Goal: Information Seeking & Learning: Learn about a topic

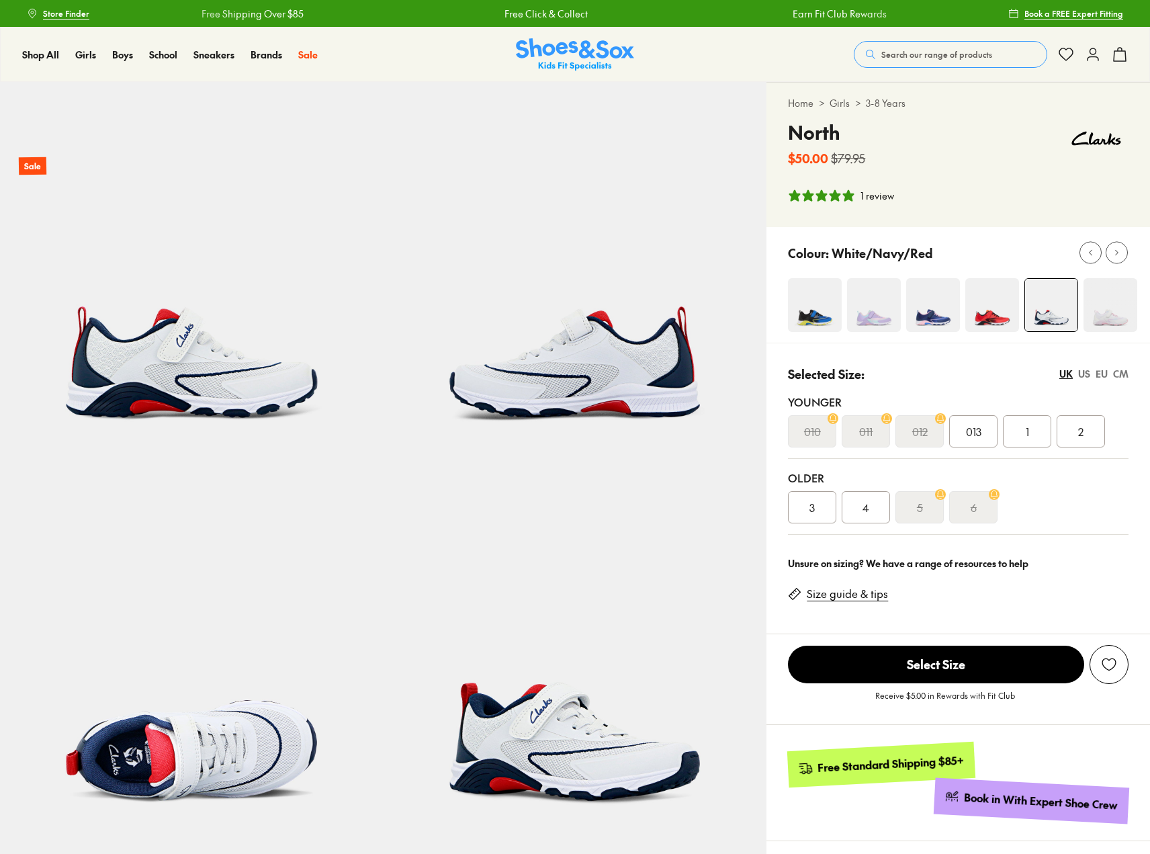
select select "*"
click at [819, 512] on div "3" at bounding box center [812, 507] width 48 height 32
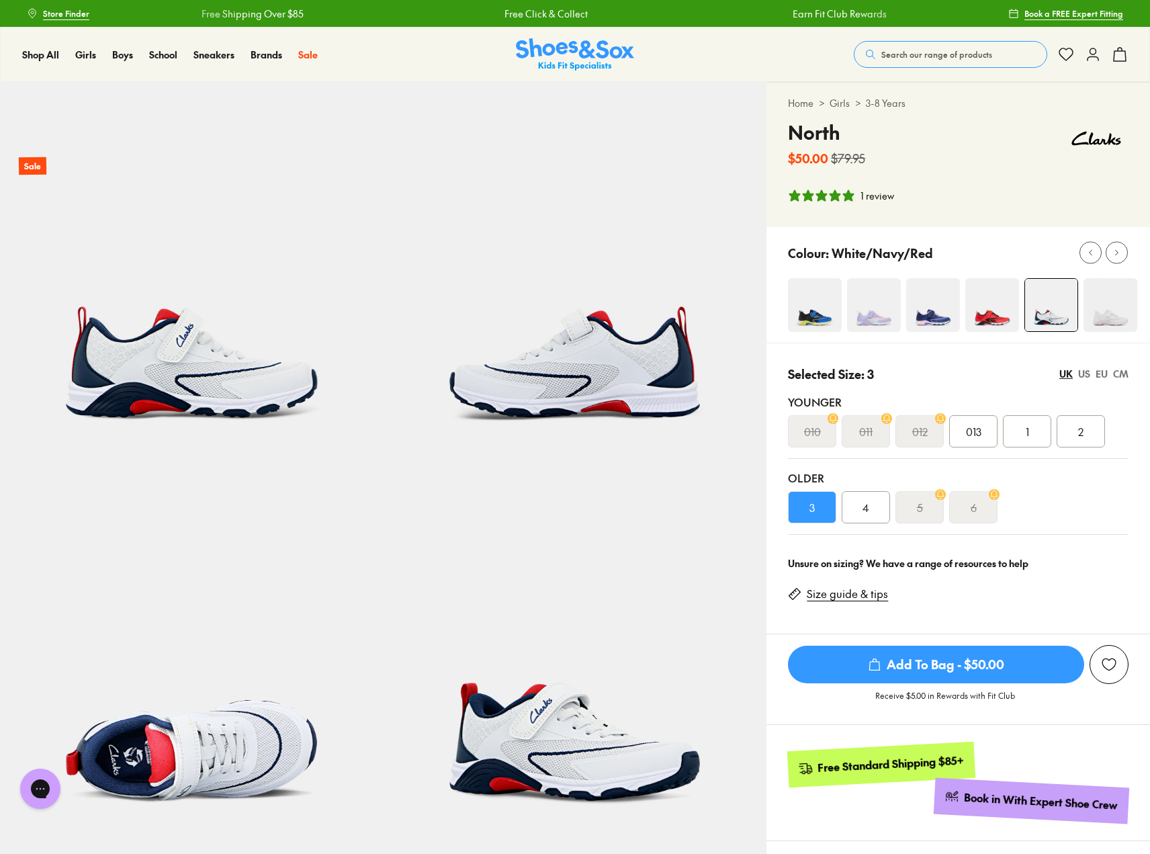
click at [545, 382] on img at bounding box center [576, 274] width 384 height 384
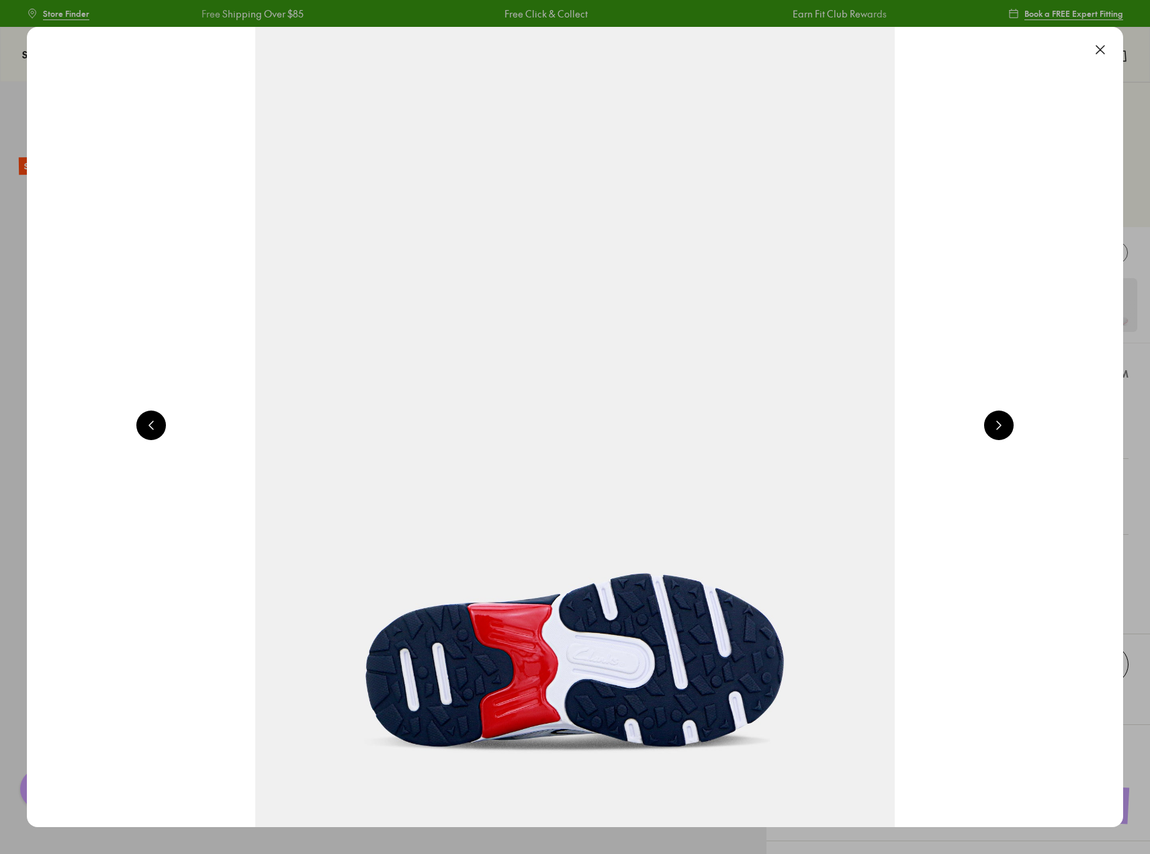
scroll to position [0, 2204]
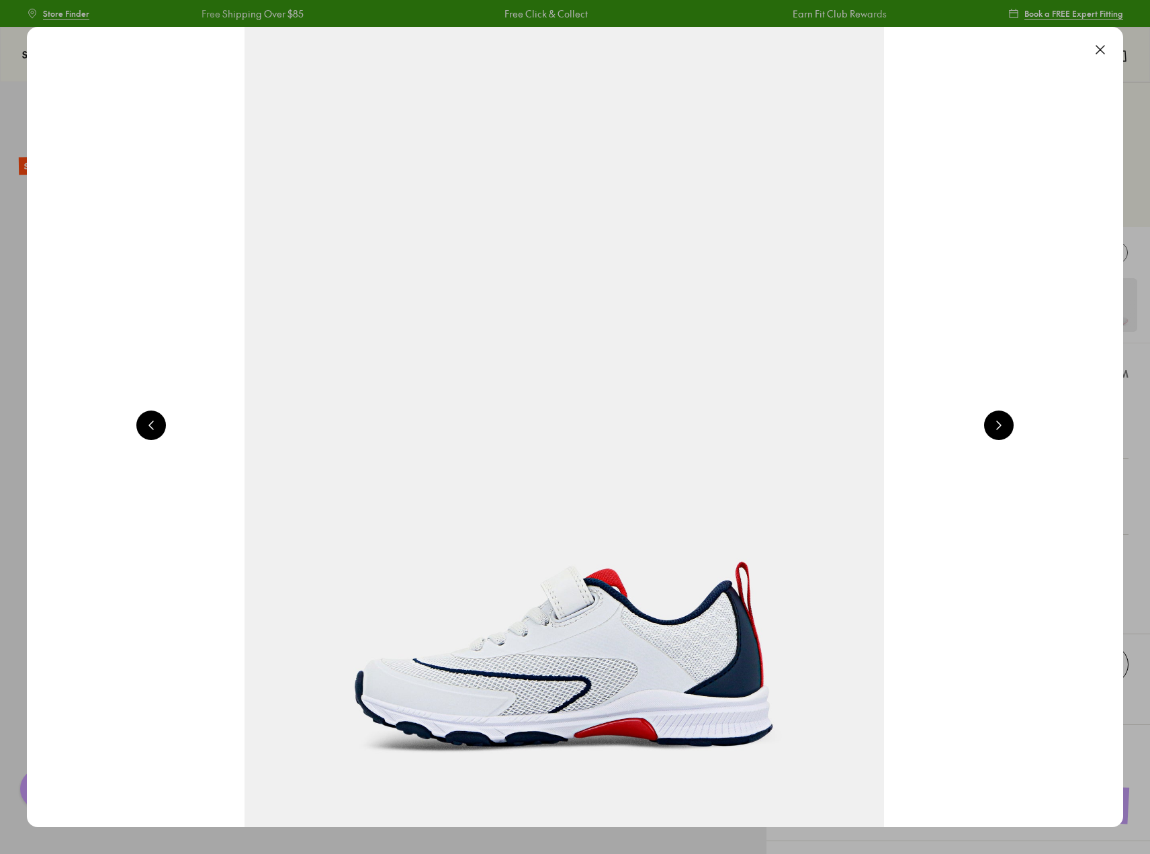
click at [1002, 427] on button at bounding box center [999, 425] width 30 height 30
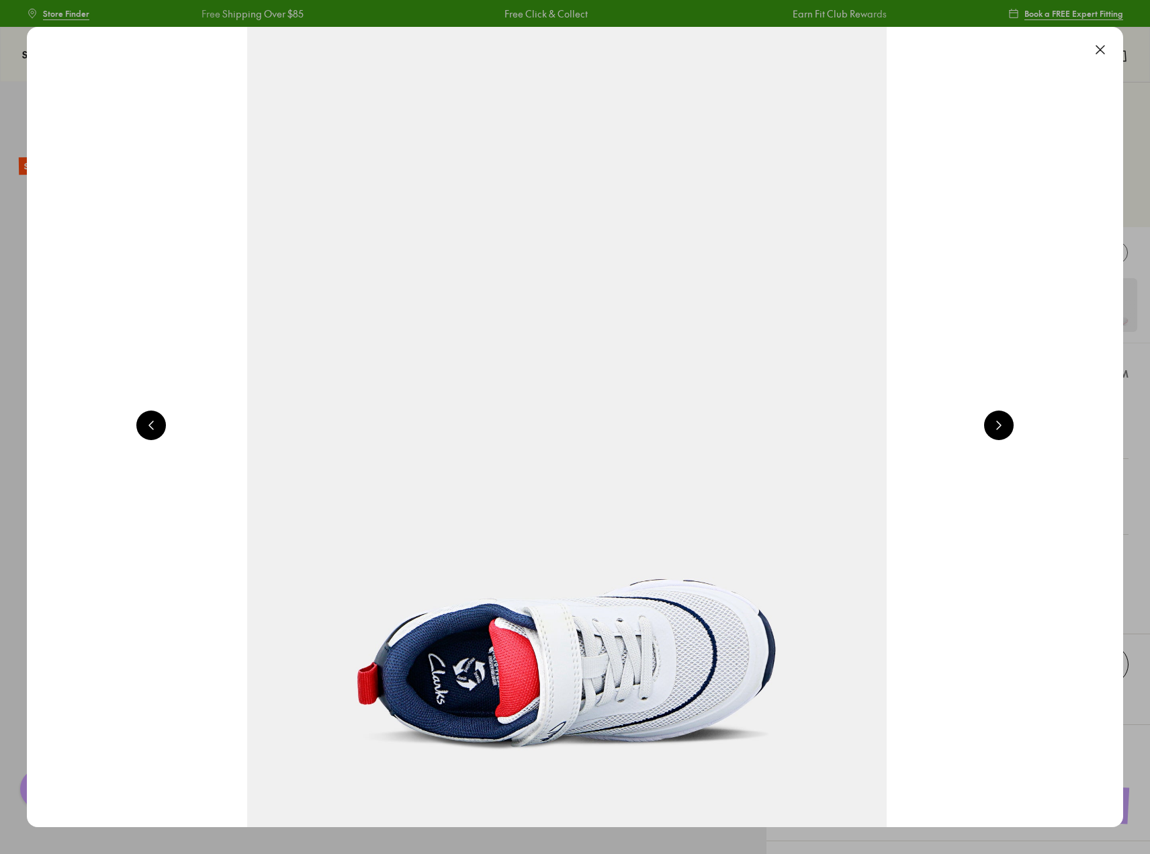
scroll to position [0, 3305]
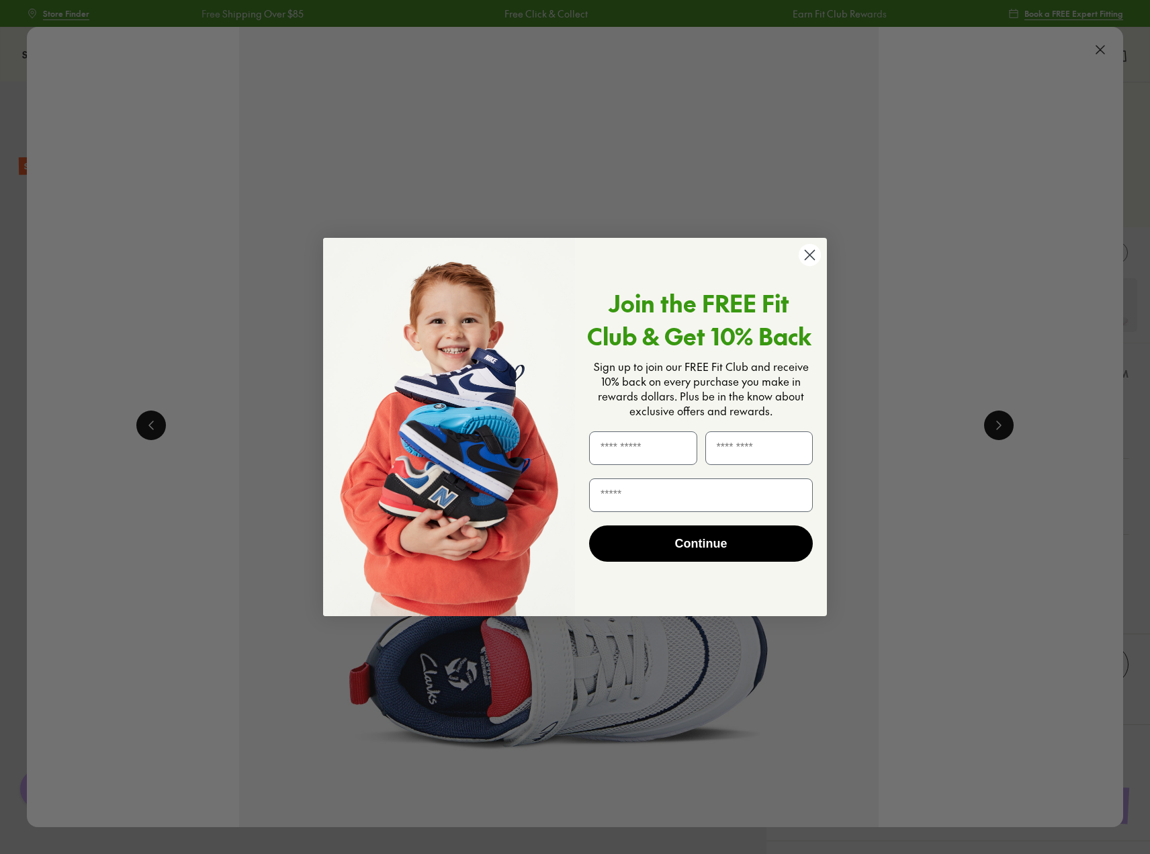
click at [806, 253] on circle "Close dialog" at bounding box center [810, 255] width 22 height 22
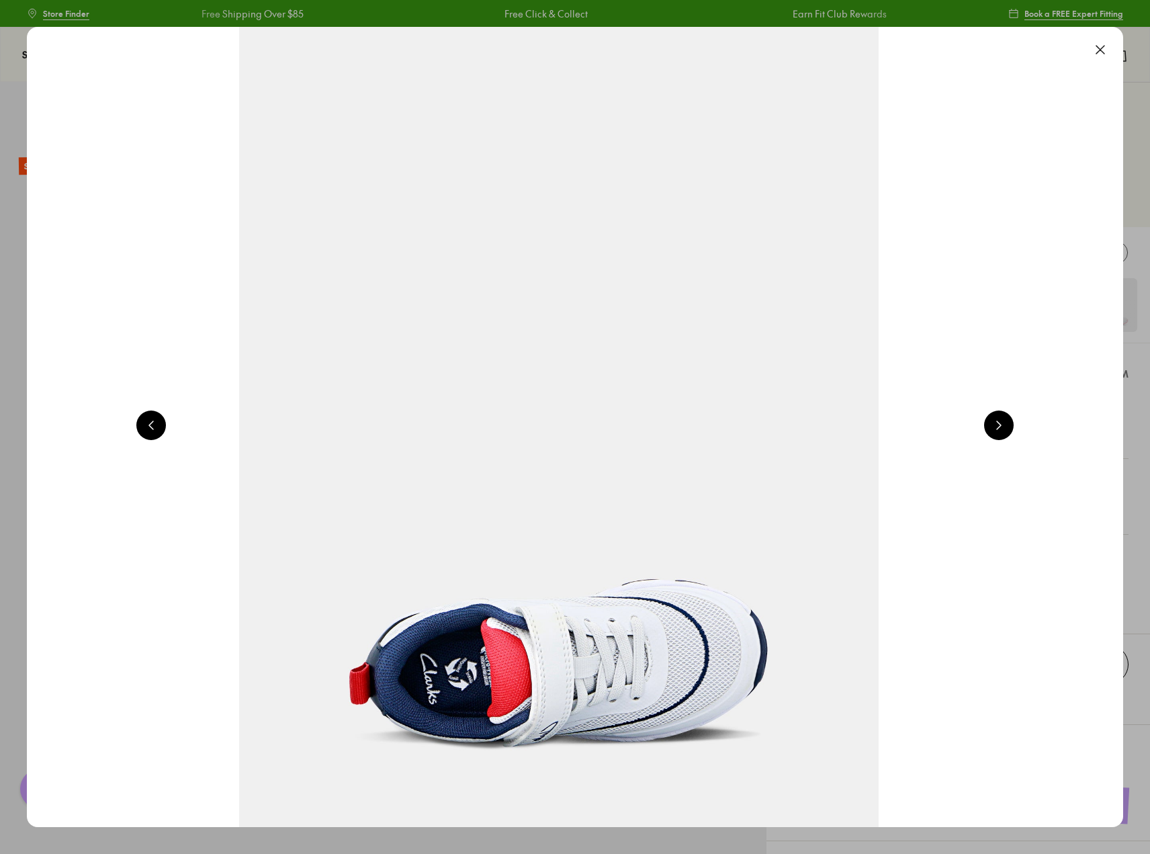
click at [1006, 424] on button at bounding box center [999, 425] width 30 height 30
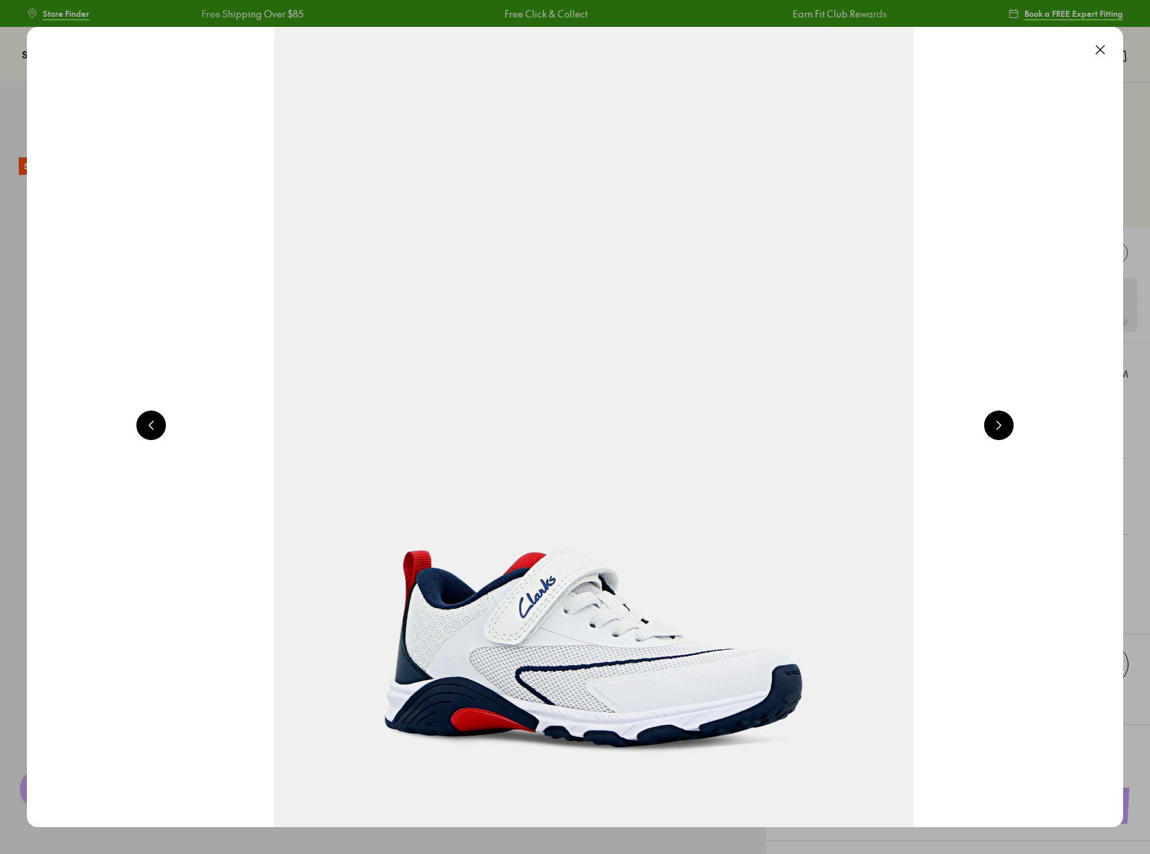
scroll to position [0, 4407]
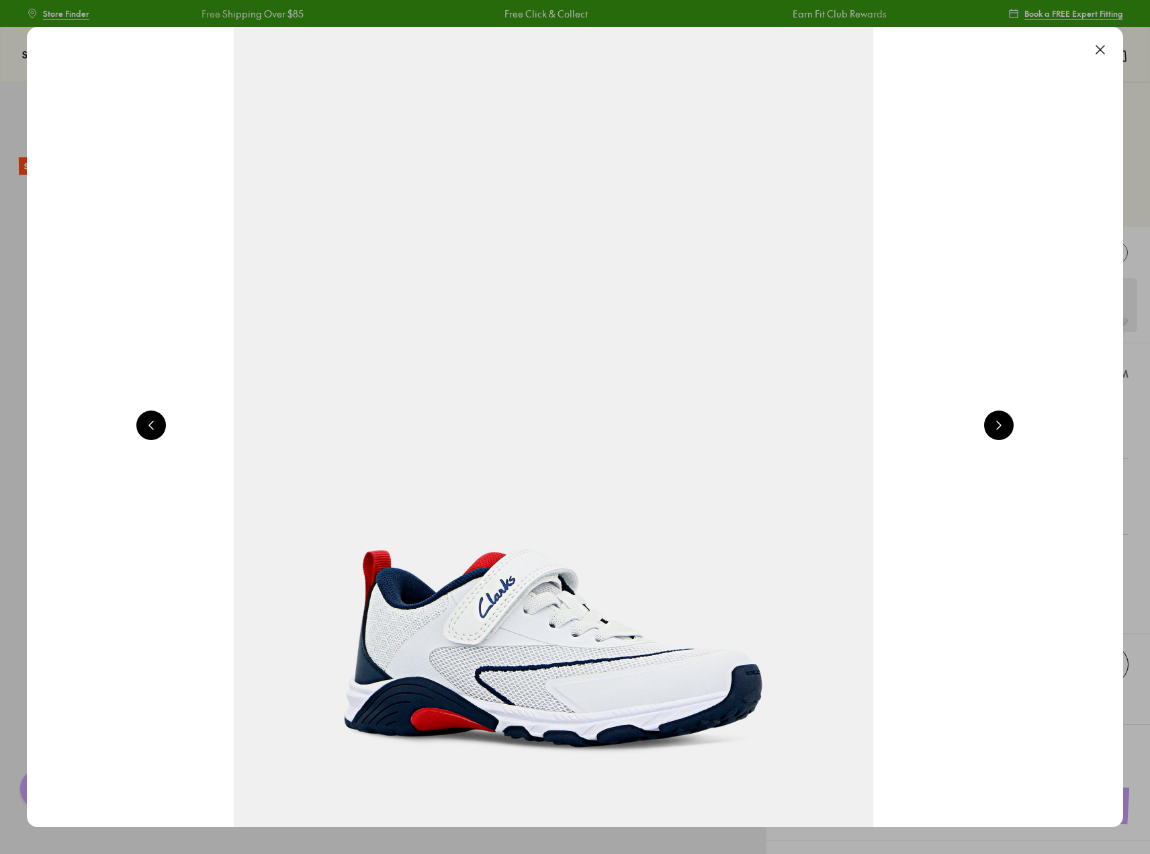
click at [1006, 424] on button at bounding box center [999, 425] width 30 height 30
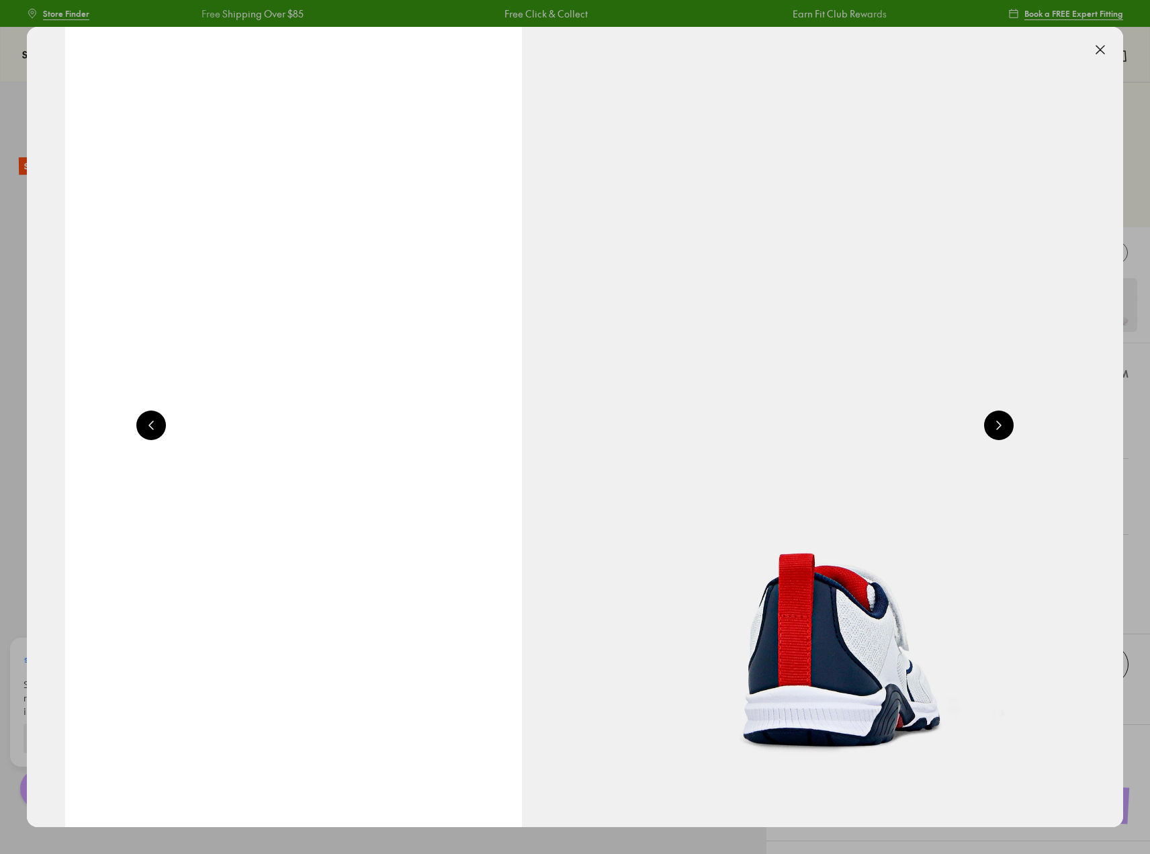
scroll to position [0, 5509]
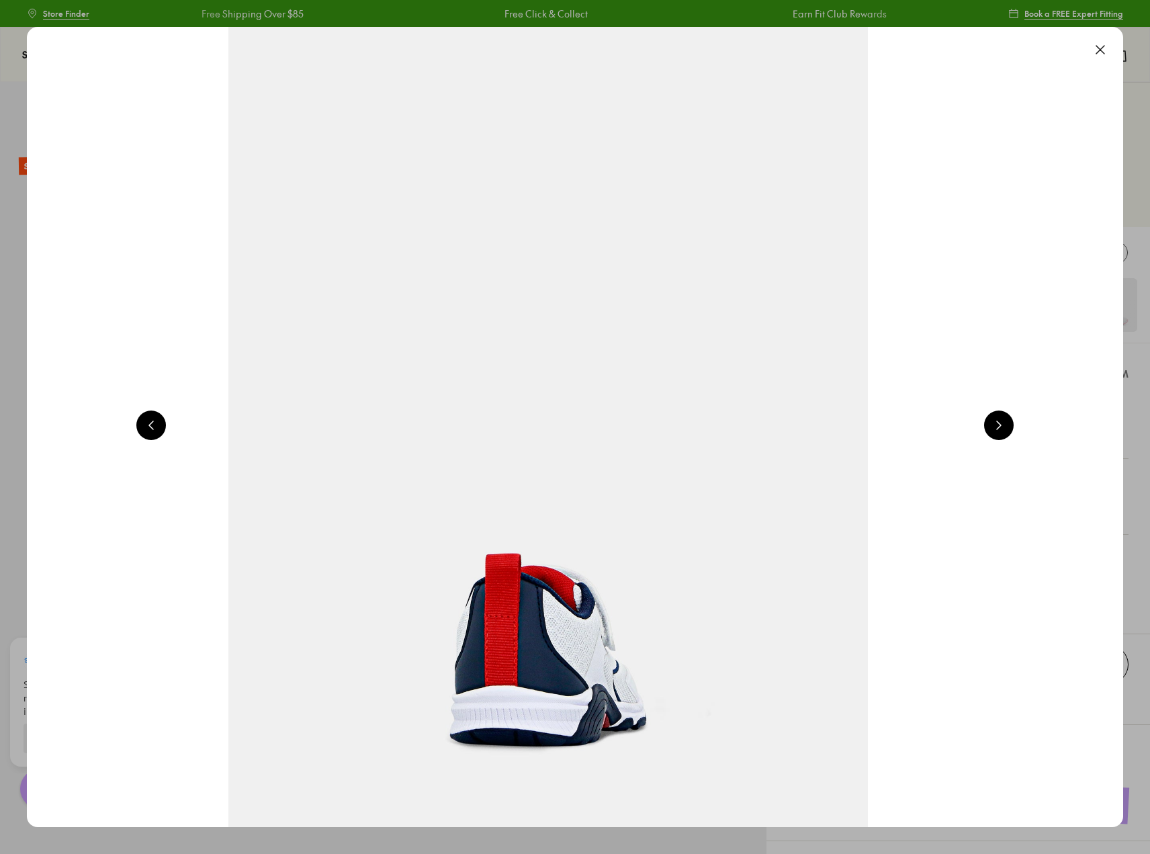
click at [1006, 424] on button at bounding box center [999, 425] width 30 height 30
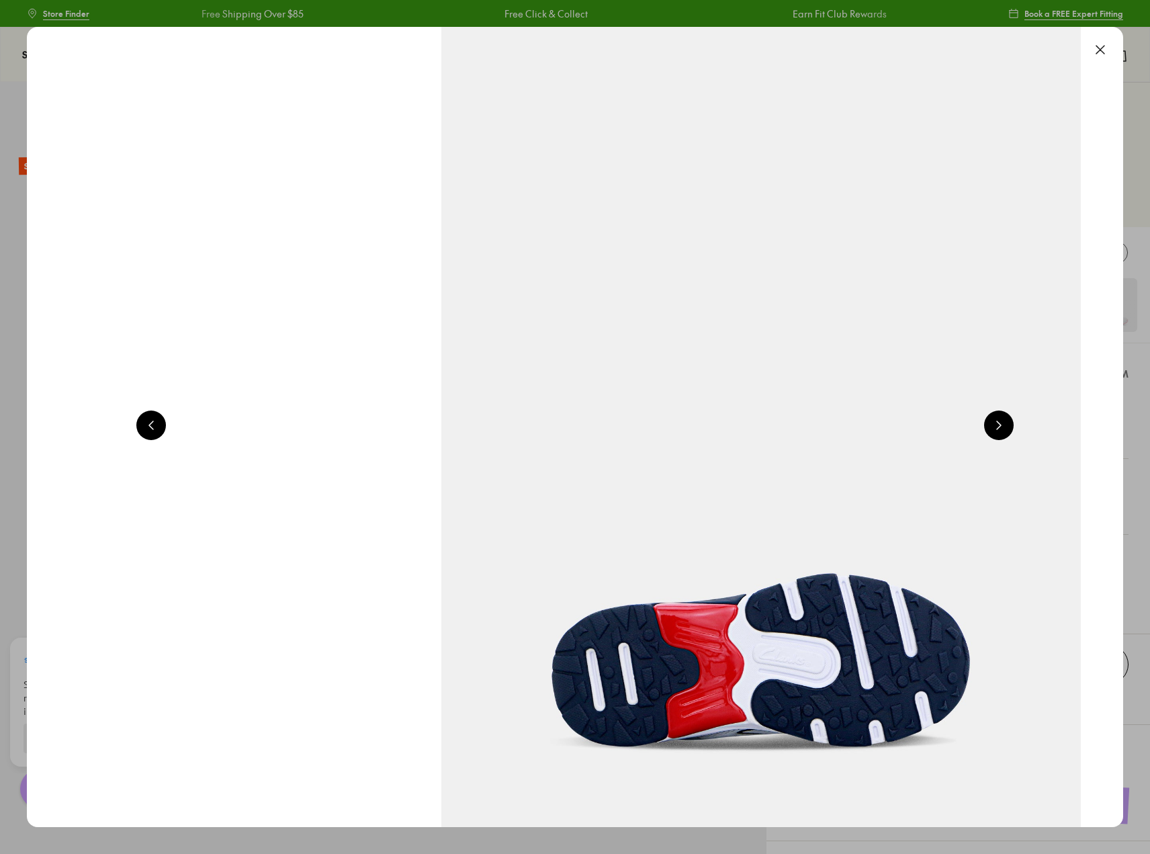
scroll to position [0, 6611]
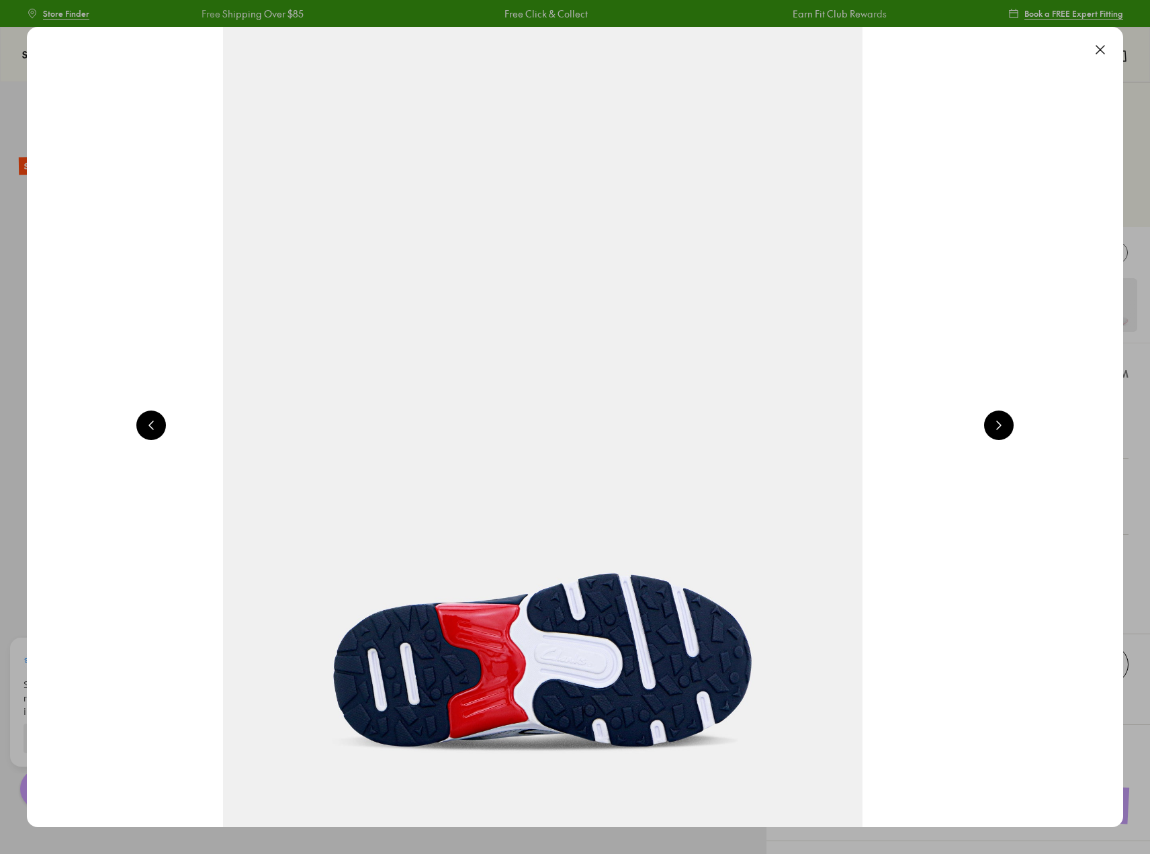
click at [1006, 424] on button at bounding box center [999, 425] width 30 height 30
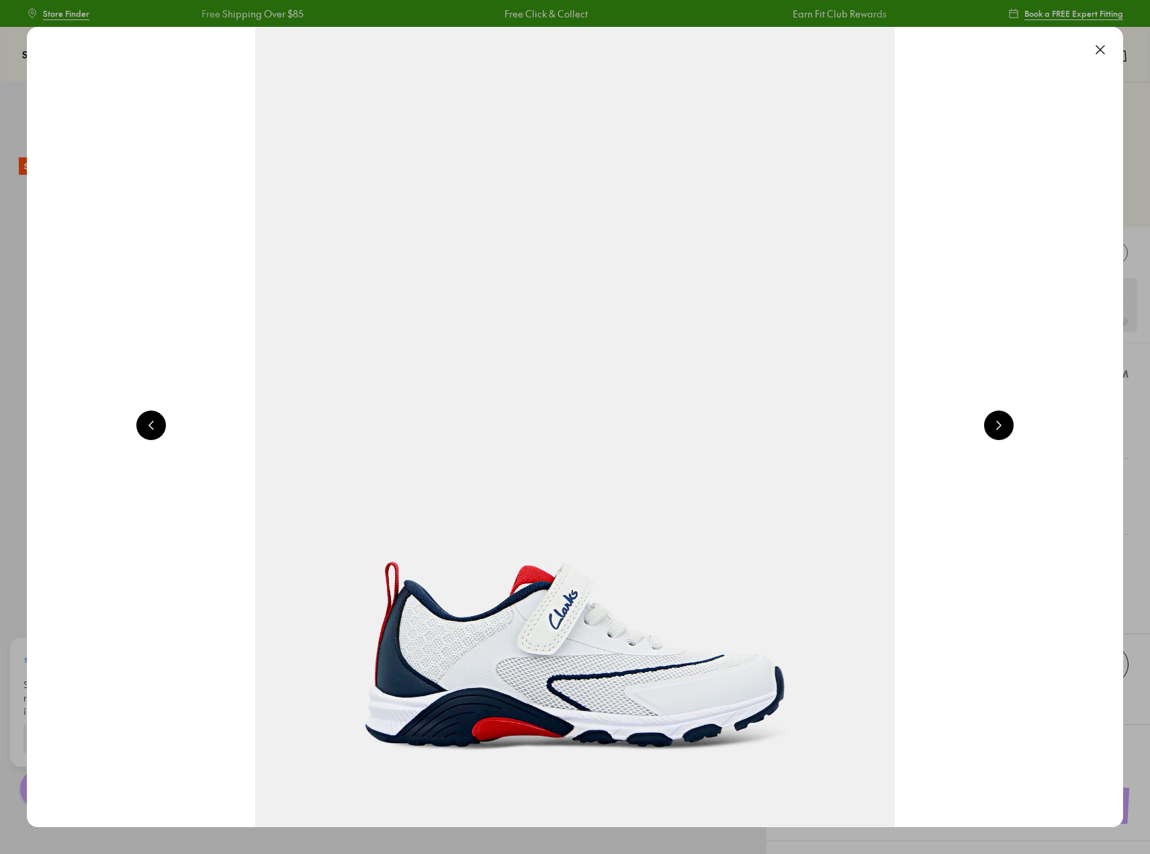
scroll to position [0, 1102]
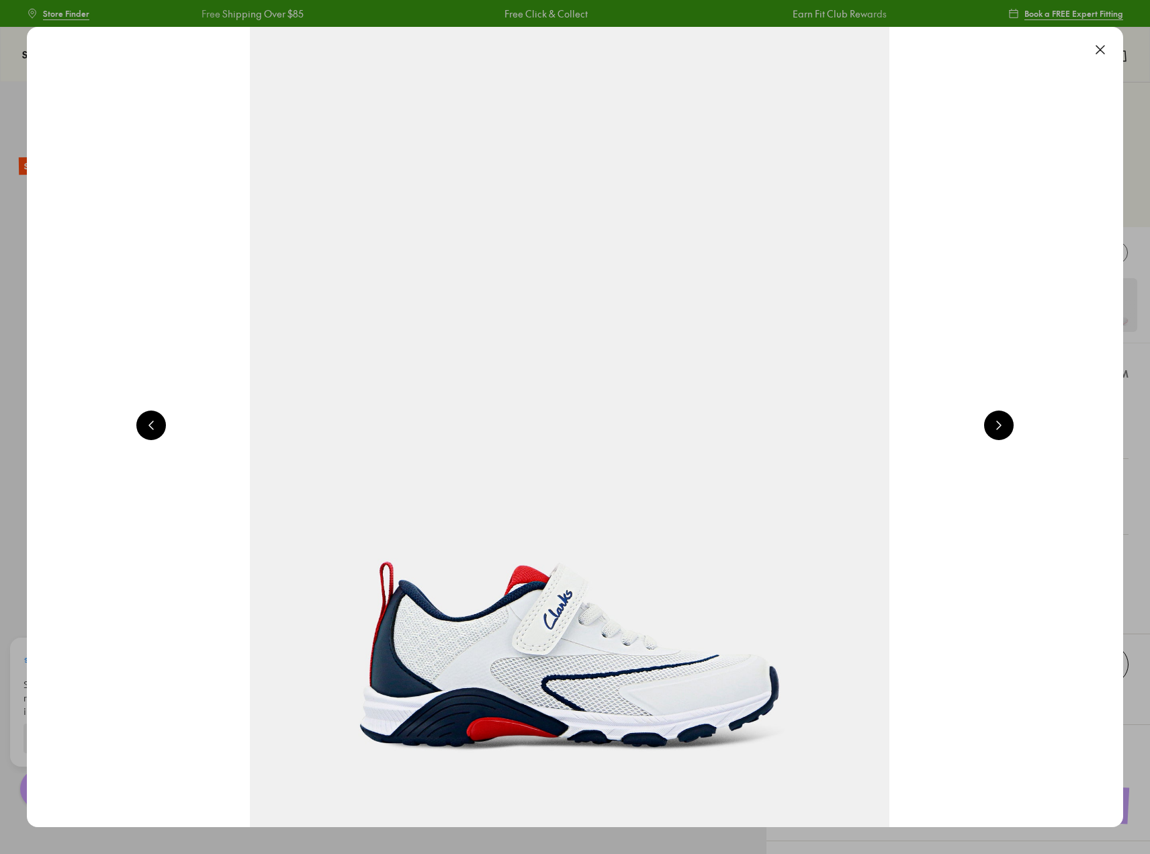
click at [1006, 424] on button at bounding box center [999, 425] width 30 height 30
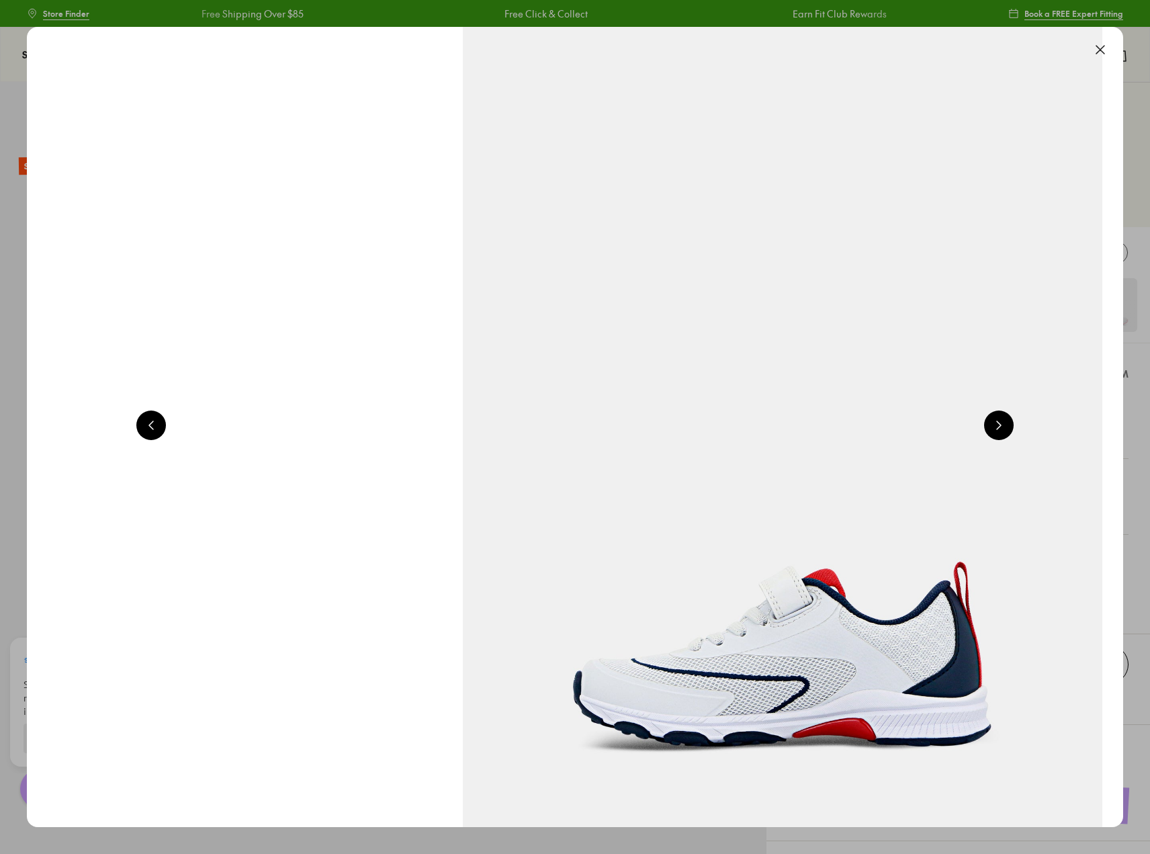
scroll to position [0, 2204]
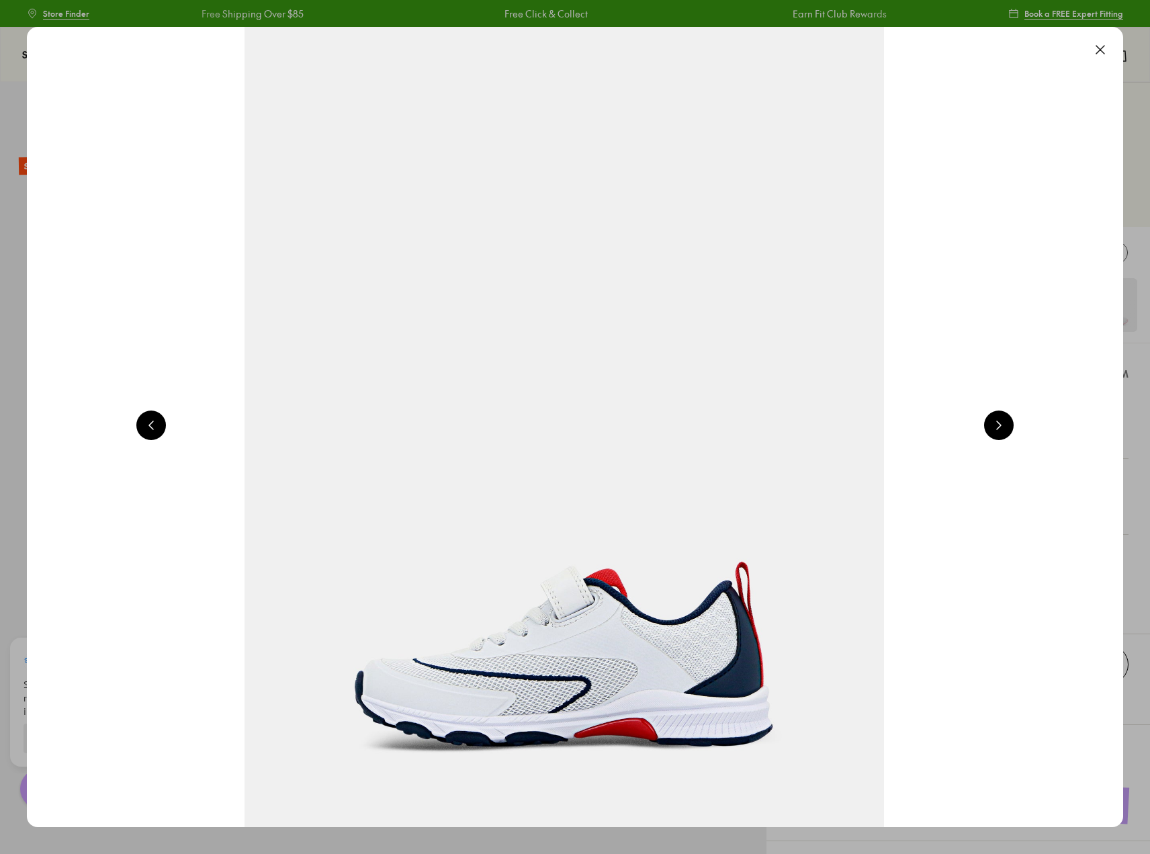
click at [1006, 424] on button at bounding box center [999, 425] width 30 height 30
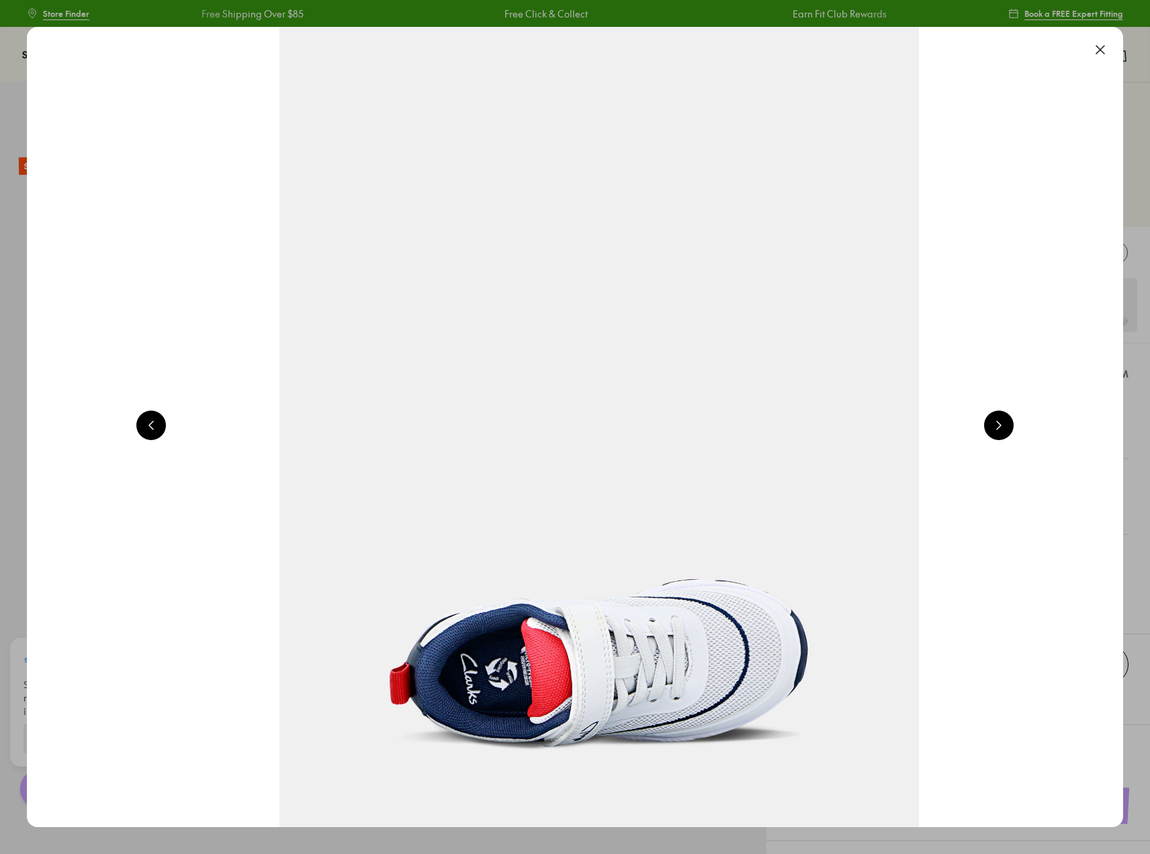
scroll to position [0, 3305]
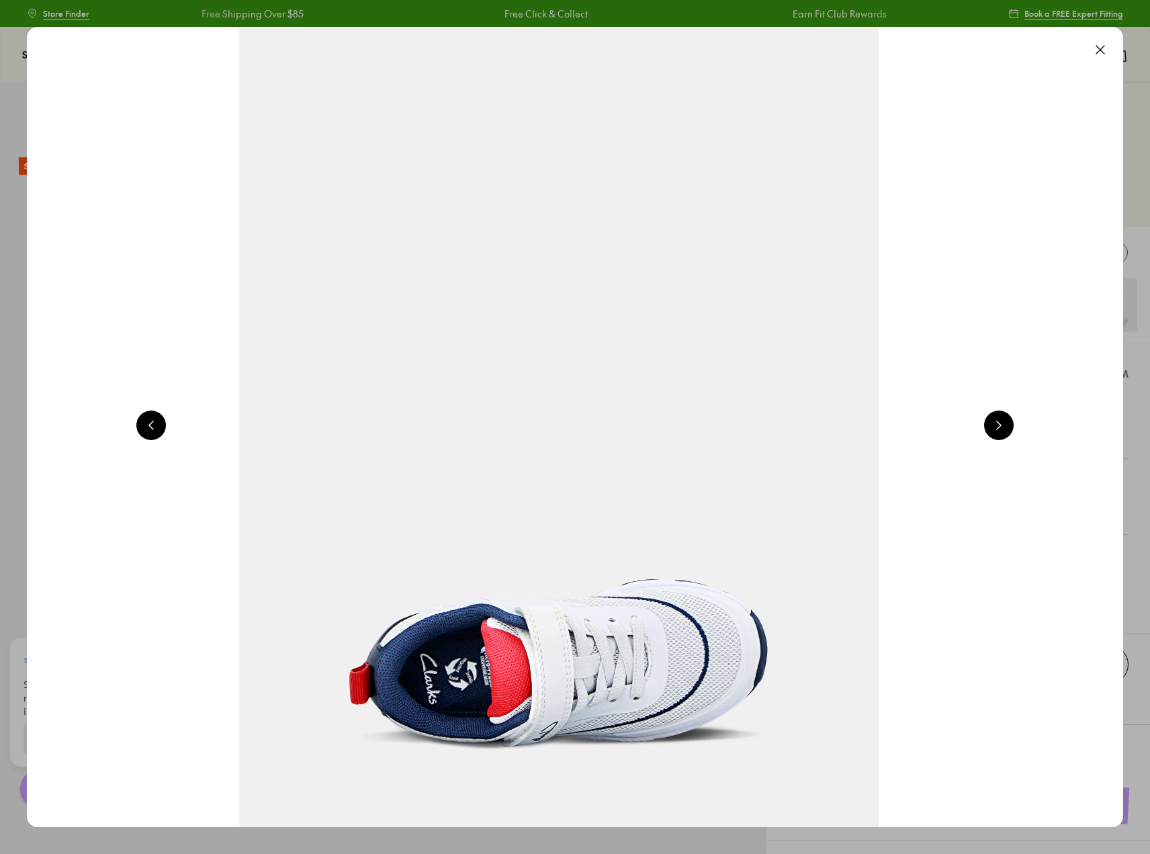
click at [1110, 48] on button at bounding box center [1101, 50] width 30 height 30
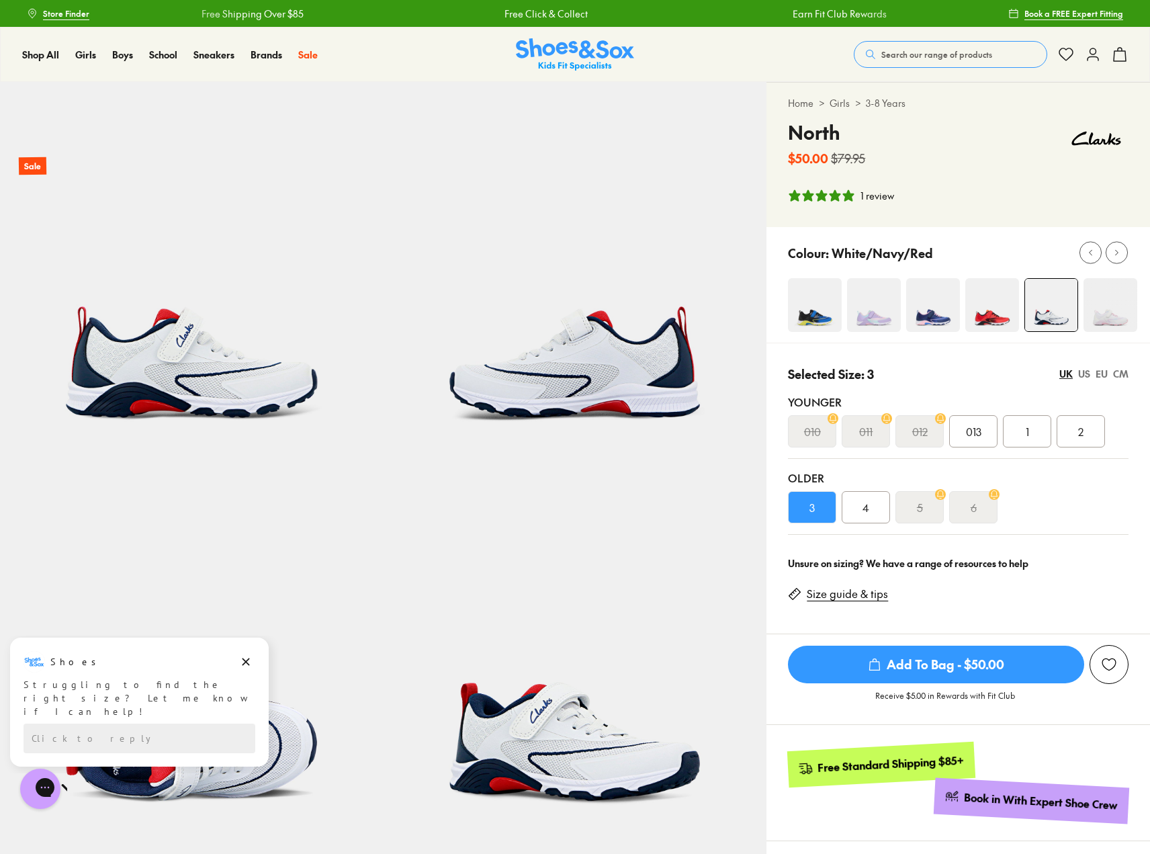
click at [978, 316] on img at bounding box center [992, 305] width 54 height 54
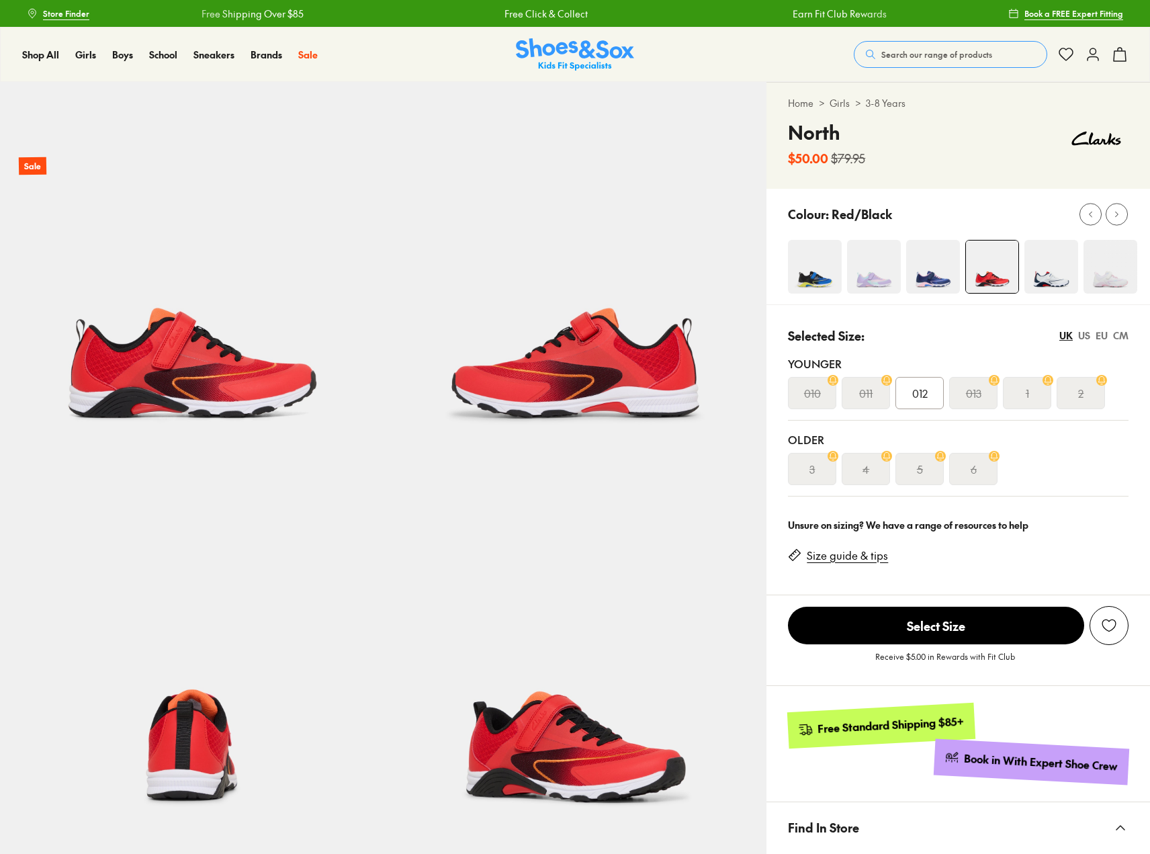
select select "*"
click at [1046, 276] on img at bounding box center [1052, 267] width 54 height 54
click at [1045, 271] on img at bounding box center [1052, 267] width 54 height 54
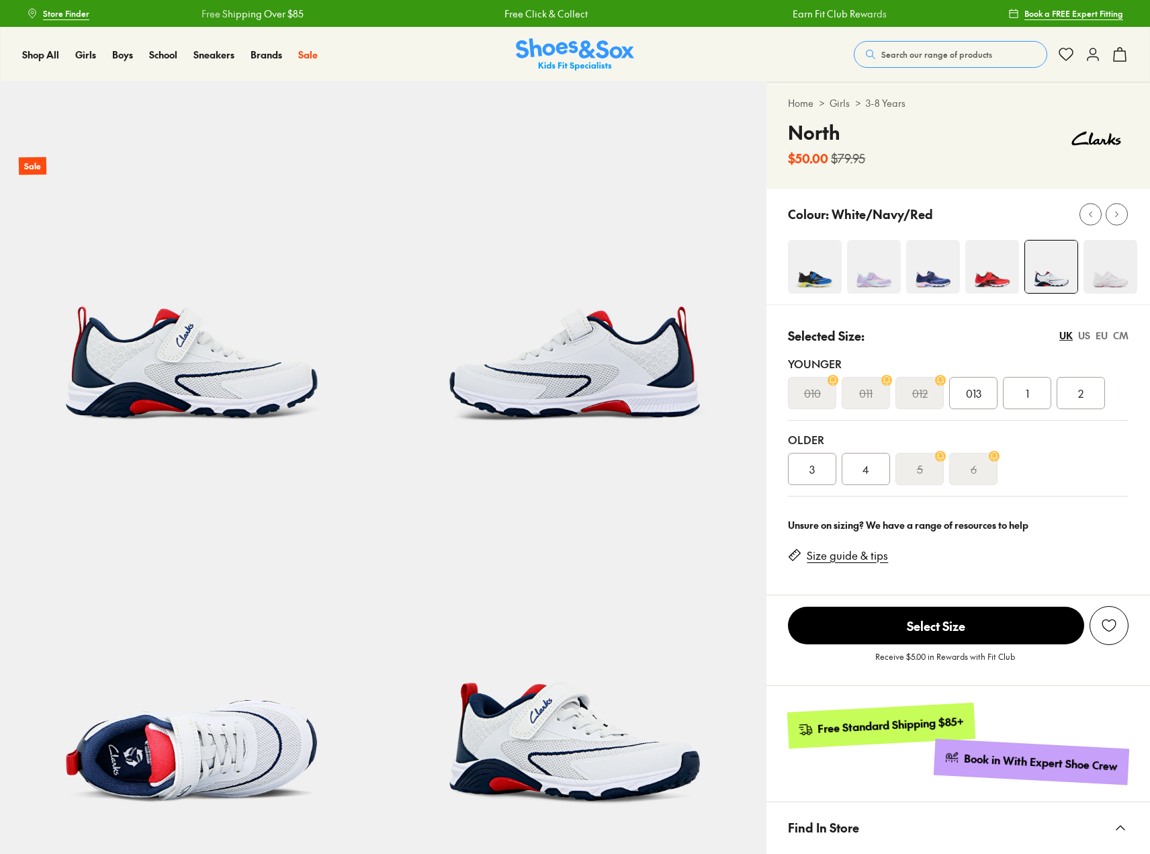
select select "*"
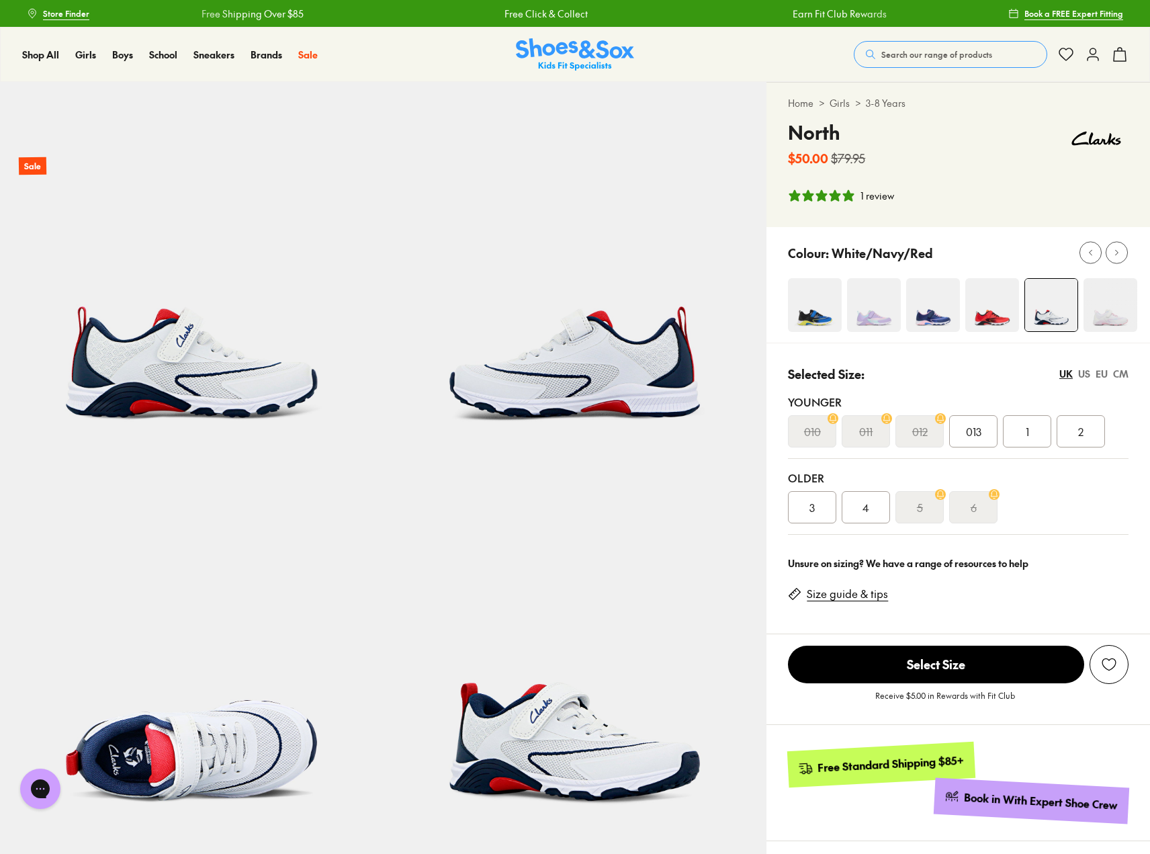
click at [887, 100] on link "3-8 Years" at bounding box center [886, 103] width 40 height 14
